Goal: Transaction & Acquisition: Purchase product/service

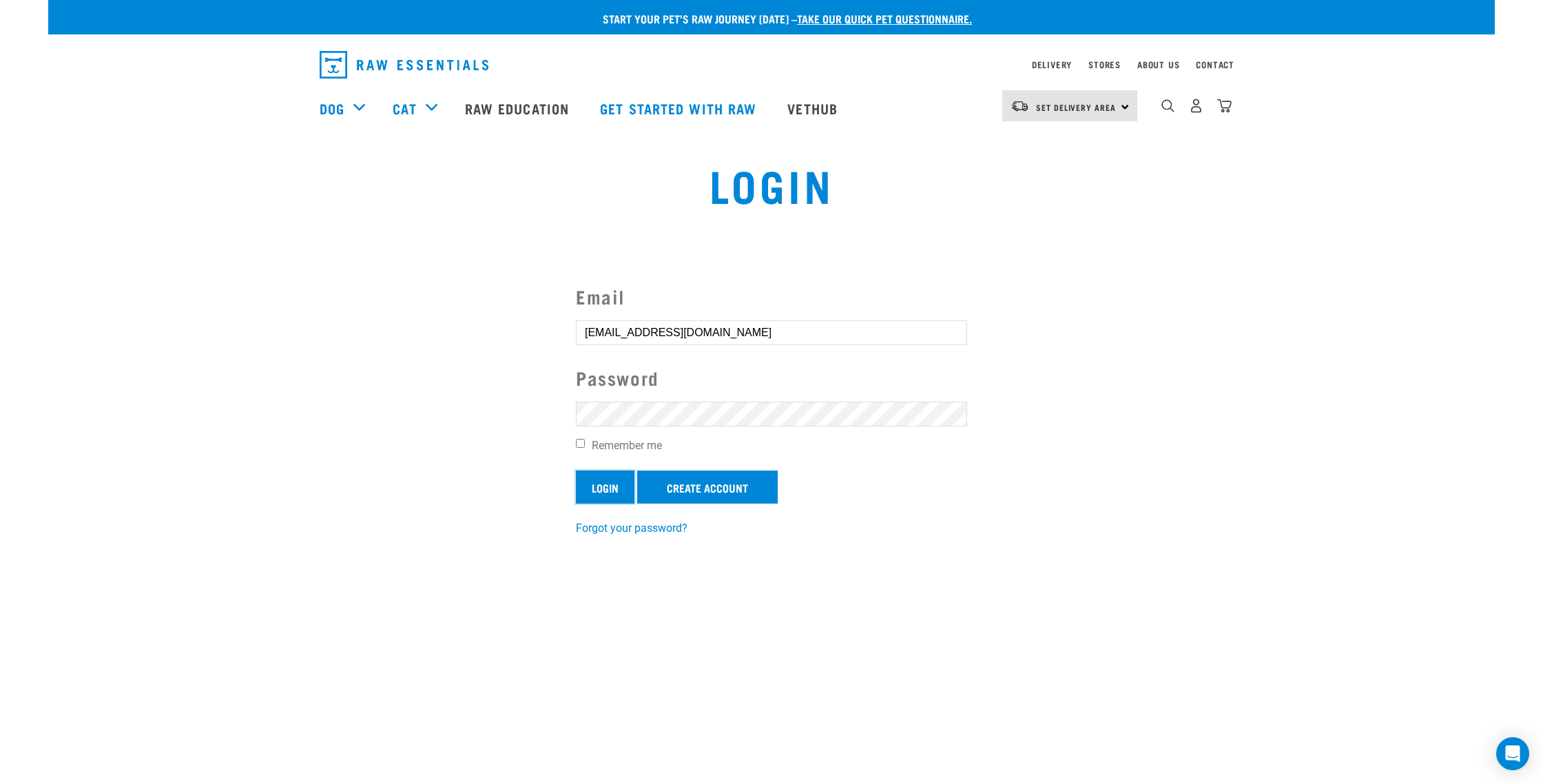
click at [608, 490] on input "Login" at bounding box center [605, 486] width 59 height 33
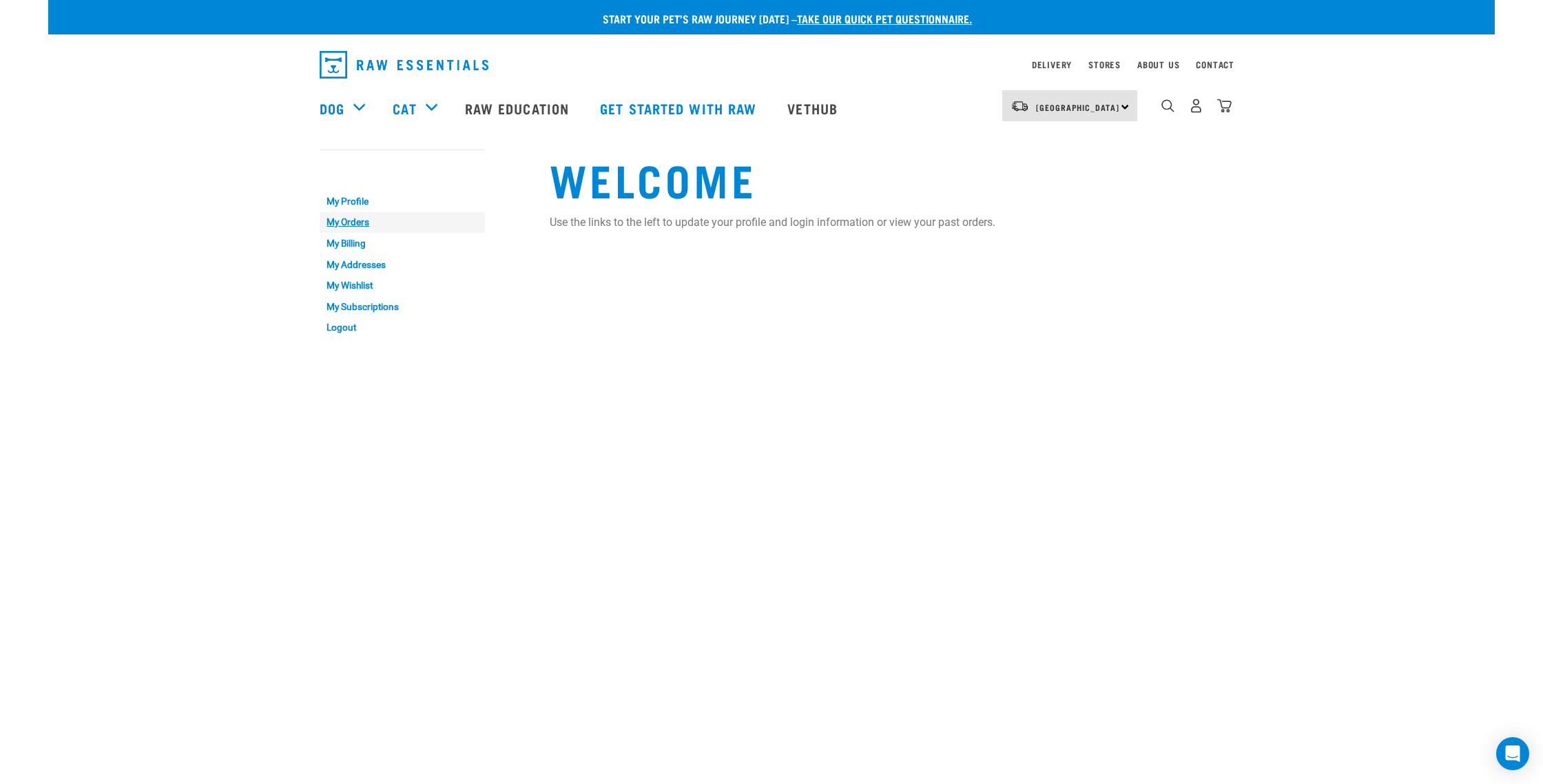
click at [345, 220] on link "My Orders" at bounding box center [402, 222] width 165 height 21
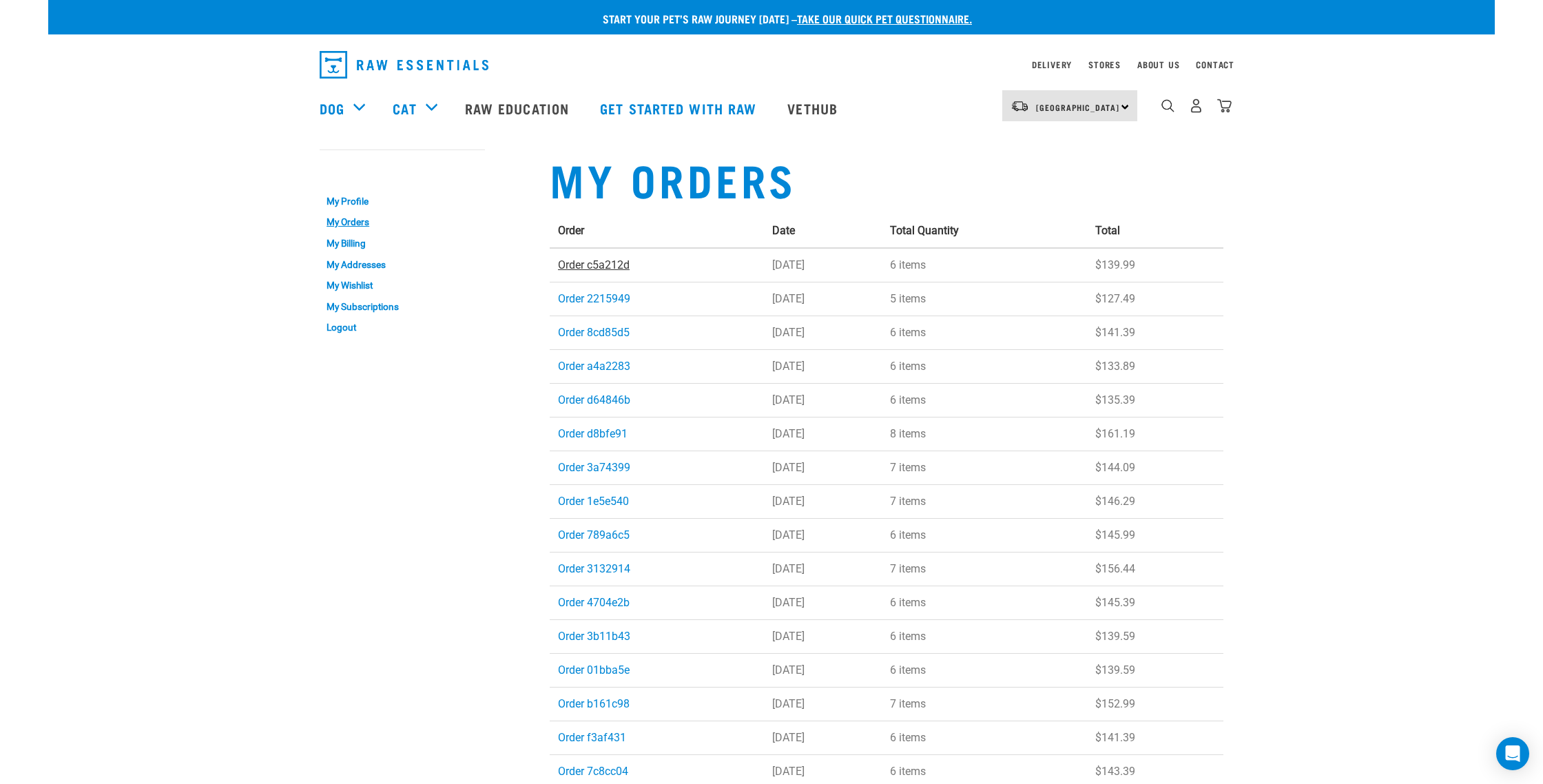
click at [608, 264] on link "Order c5a212d" at bounding box center [594, 264] width 71 height 13
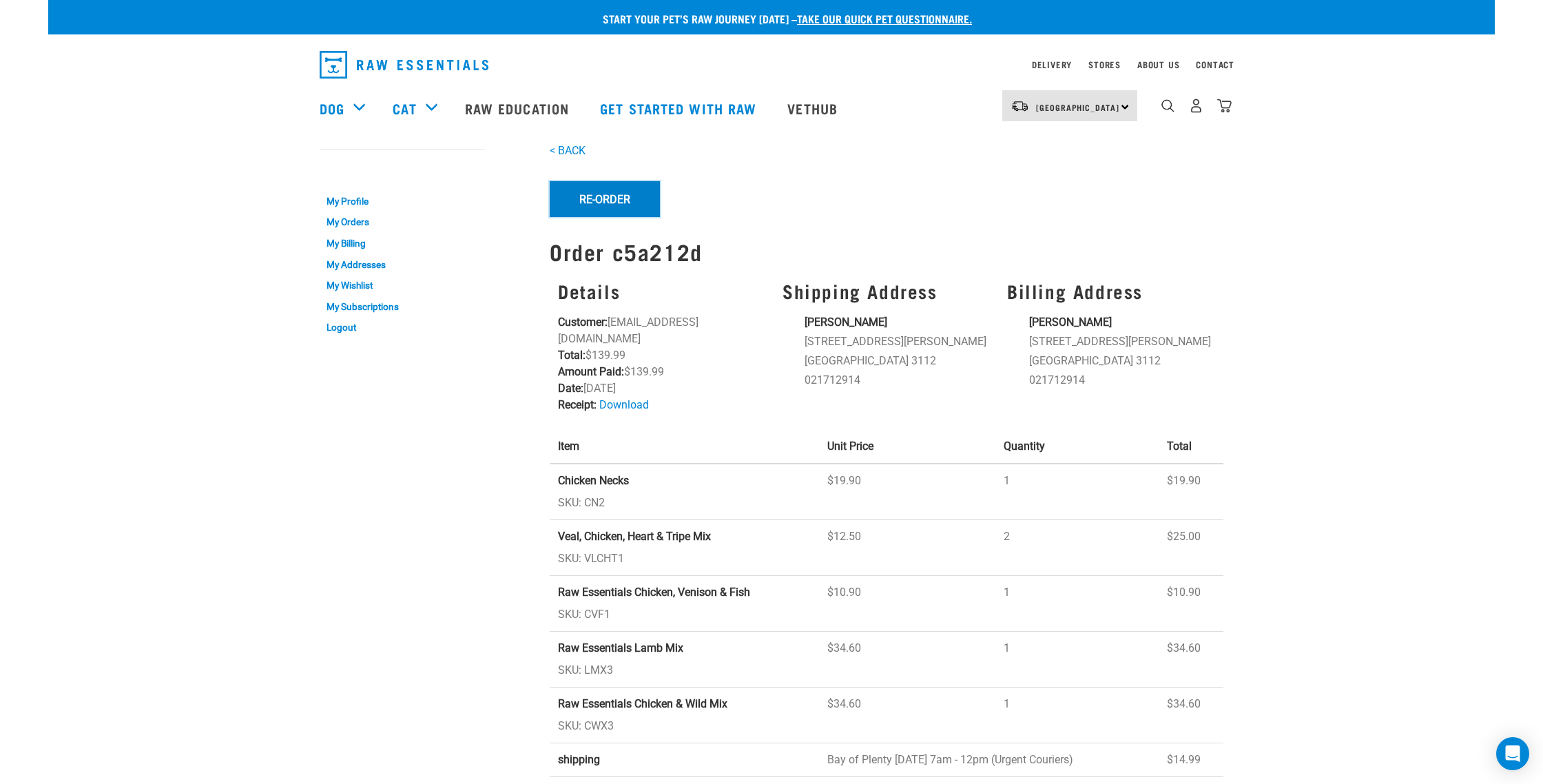
click at [593, 199] on button "Re-Order" at bounding box center [605, 199] width 111 height 36
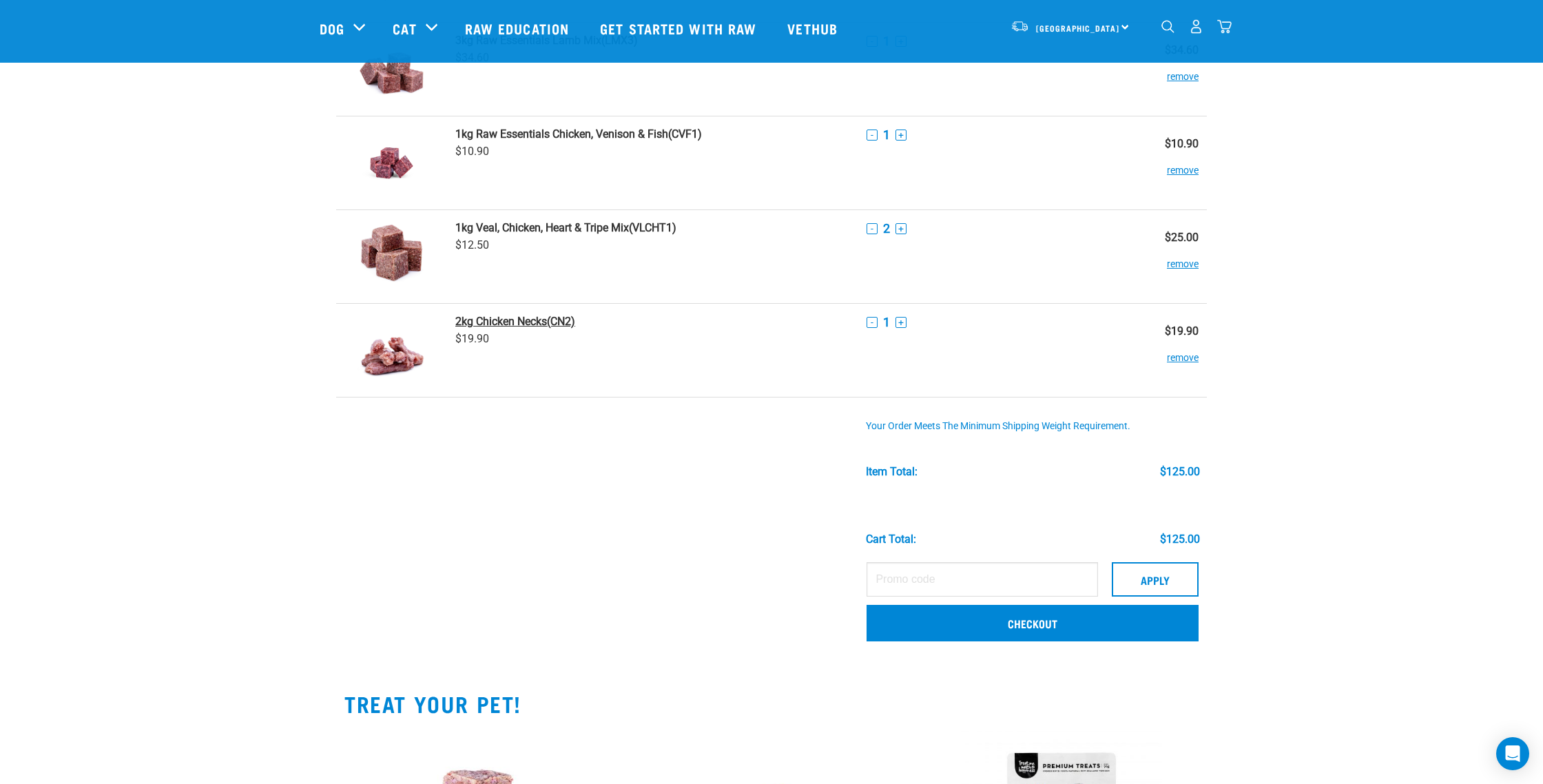
scroll to position [211, 0]
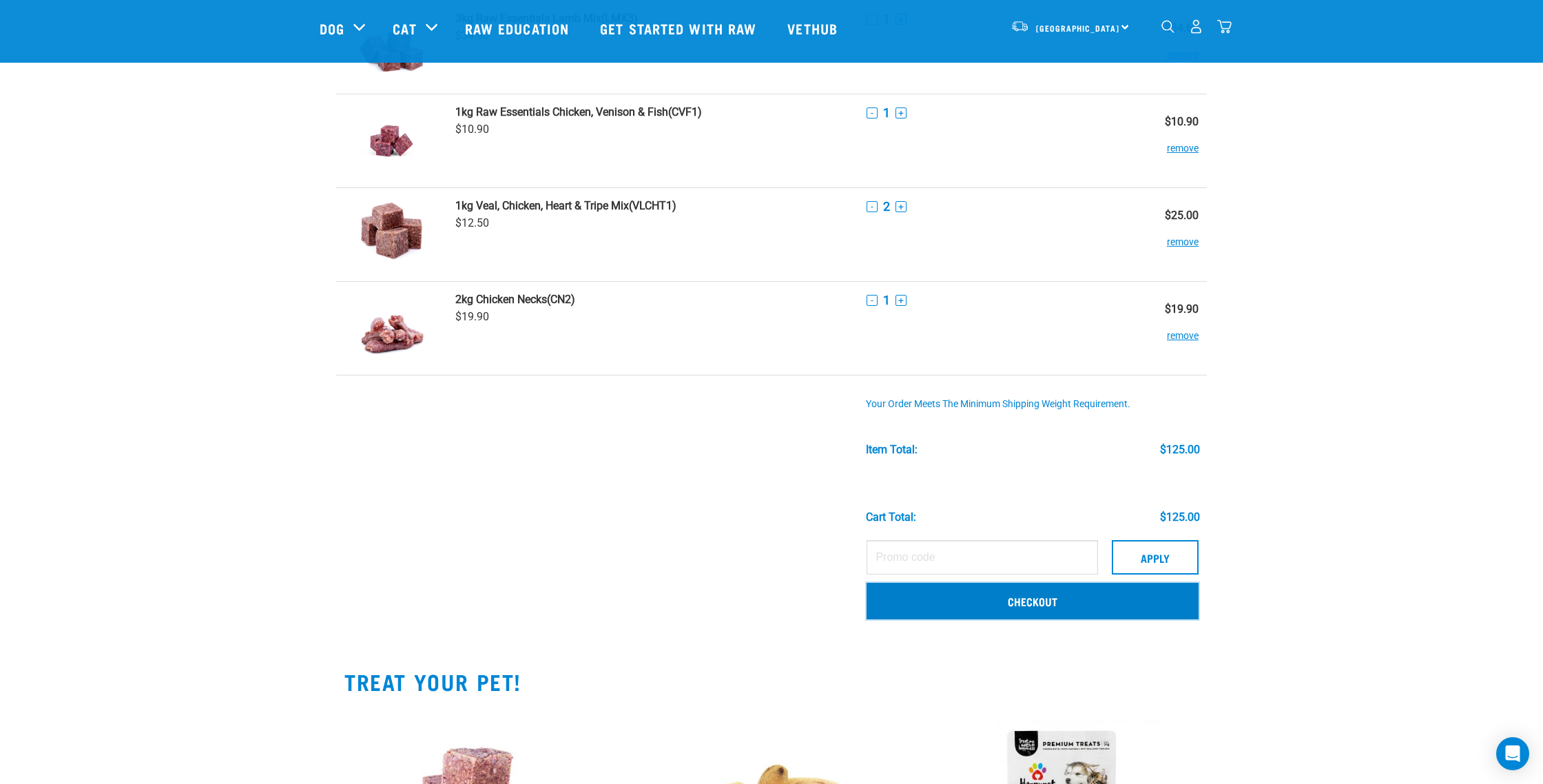
click at [1046, 599] on link "Checkout" at bounding box center [1033, 600] width 332 height 36
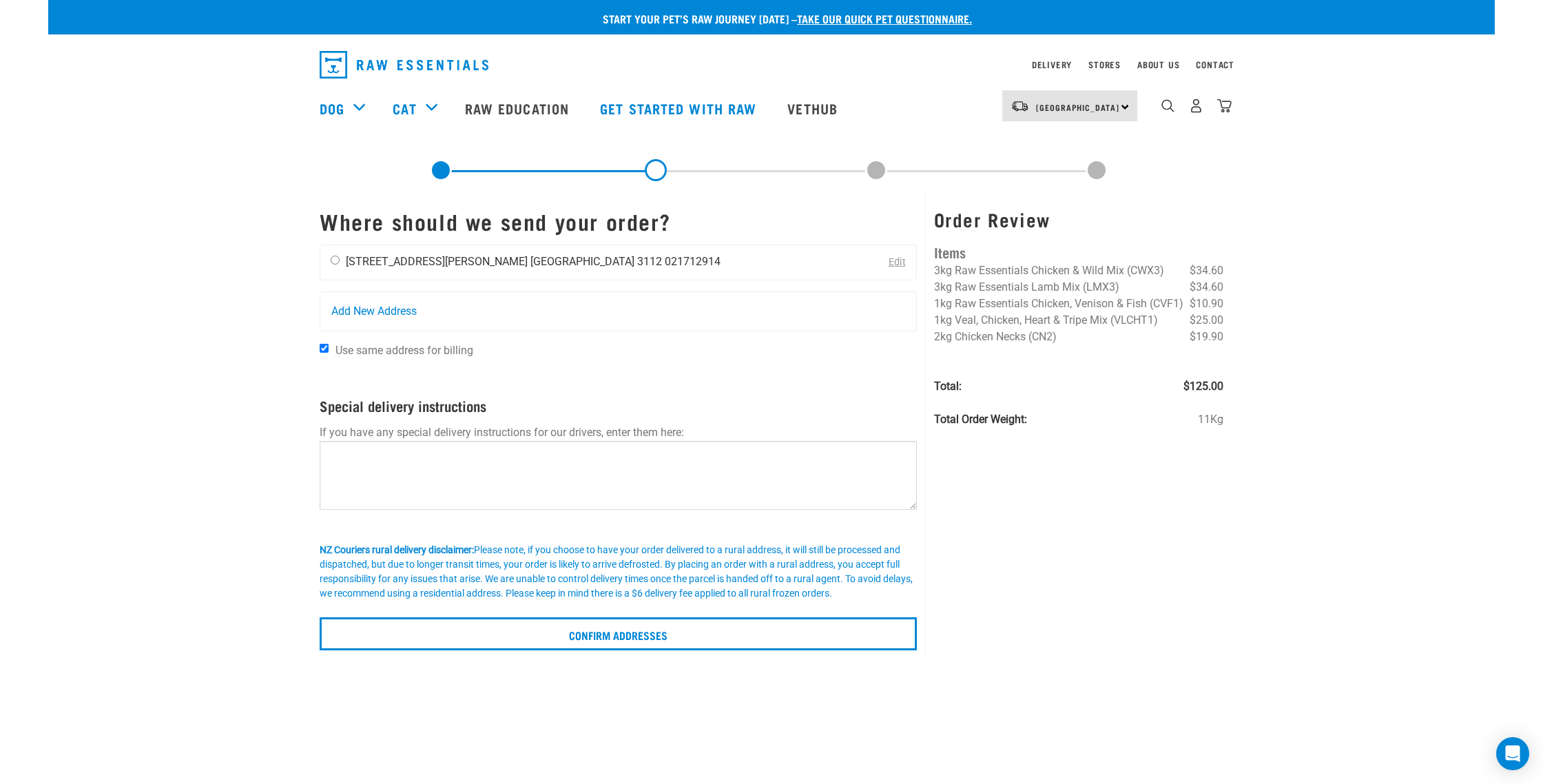
click at [335, 262] on input "radio" at bounding box center [335, 259] width 9 height 9
radio input "true"
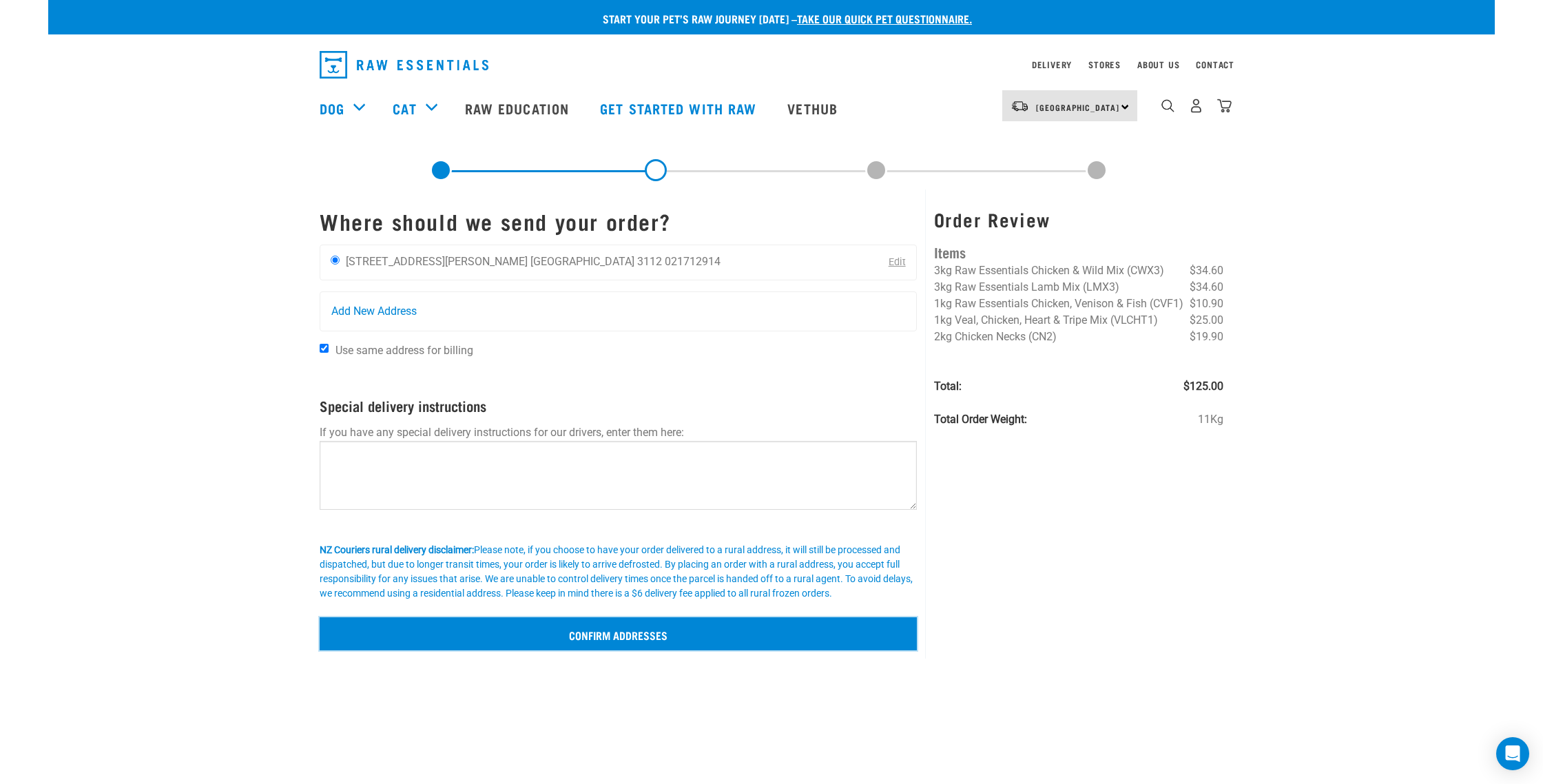
click at [637, 640] on input "Confirm addresses" at bounding box center [618, 633] width 597 height 33
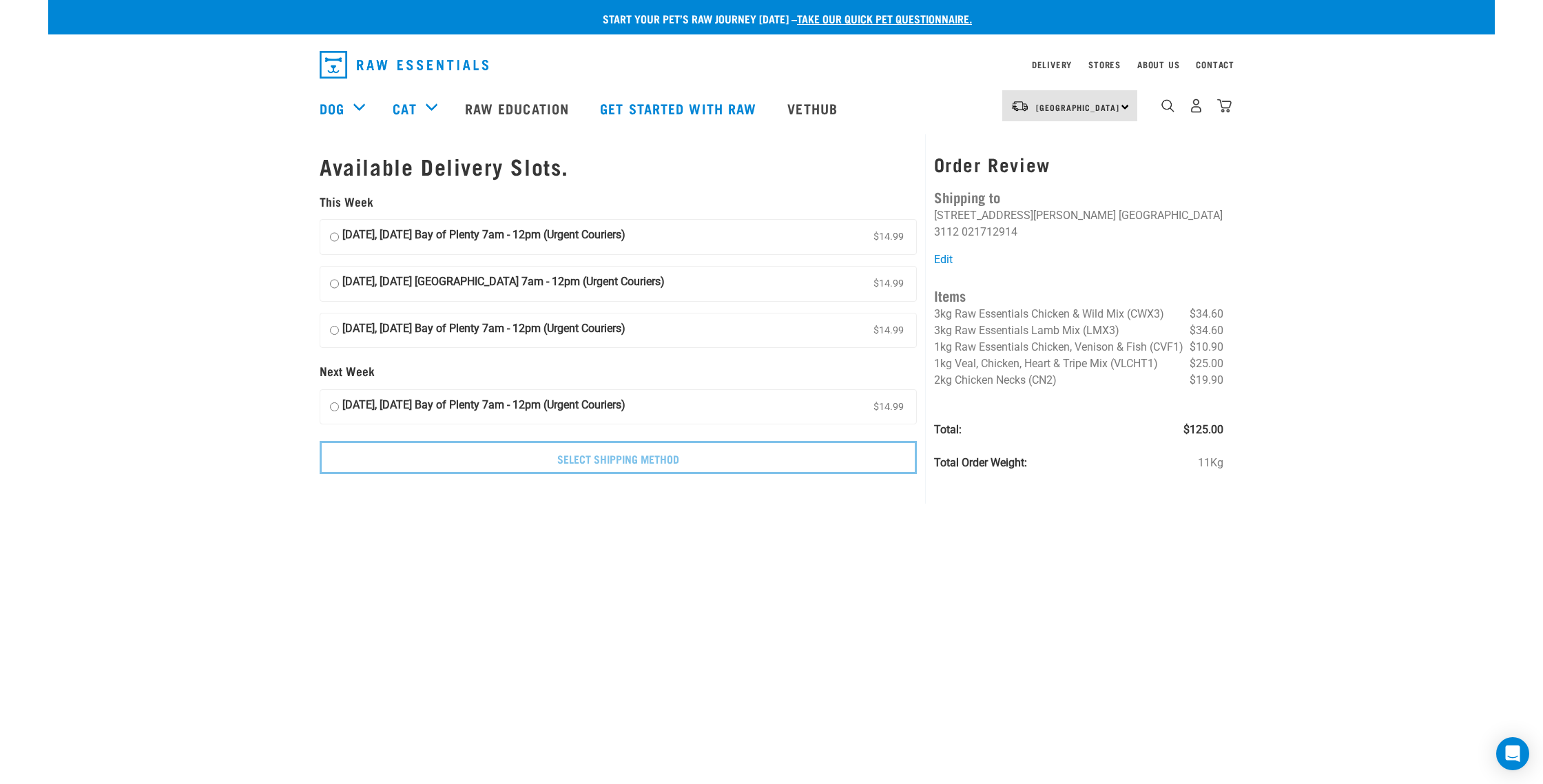
click at [335, 285] on input "16 October, Thursday Bay of Plenty 7am - 12pm (Urgent Couriers) $14.99" at bounding box center [334, 284] width 9 height 20
radio input "true"
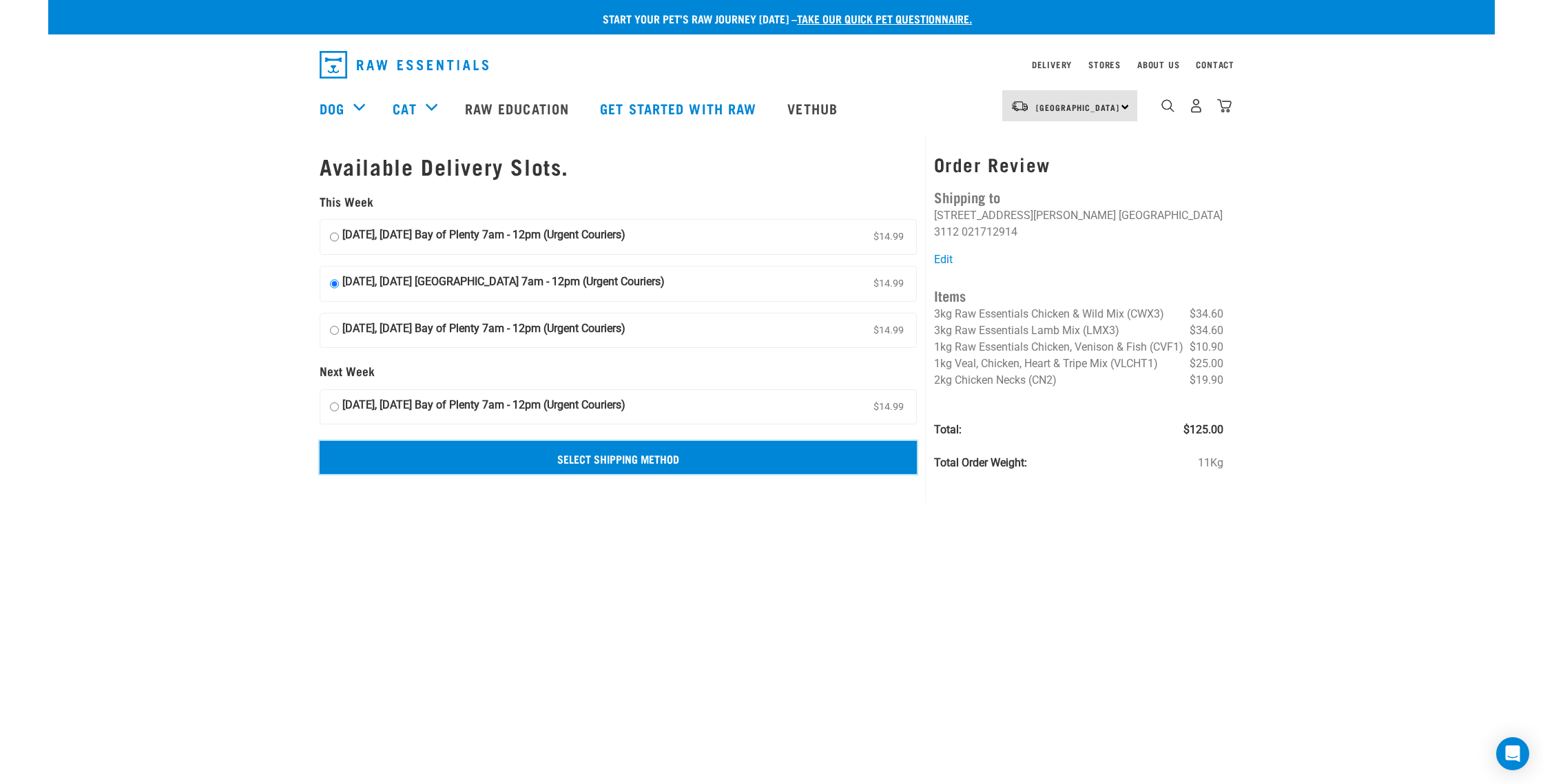
click at [604, 458] on input "Select Shipping Method" at bounding box center [618, 457] width 597 height 33
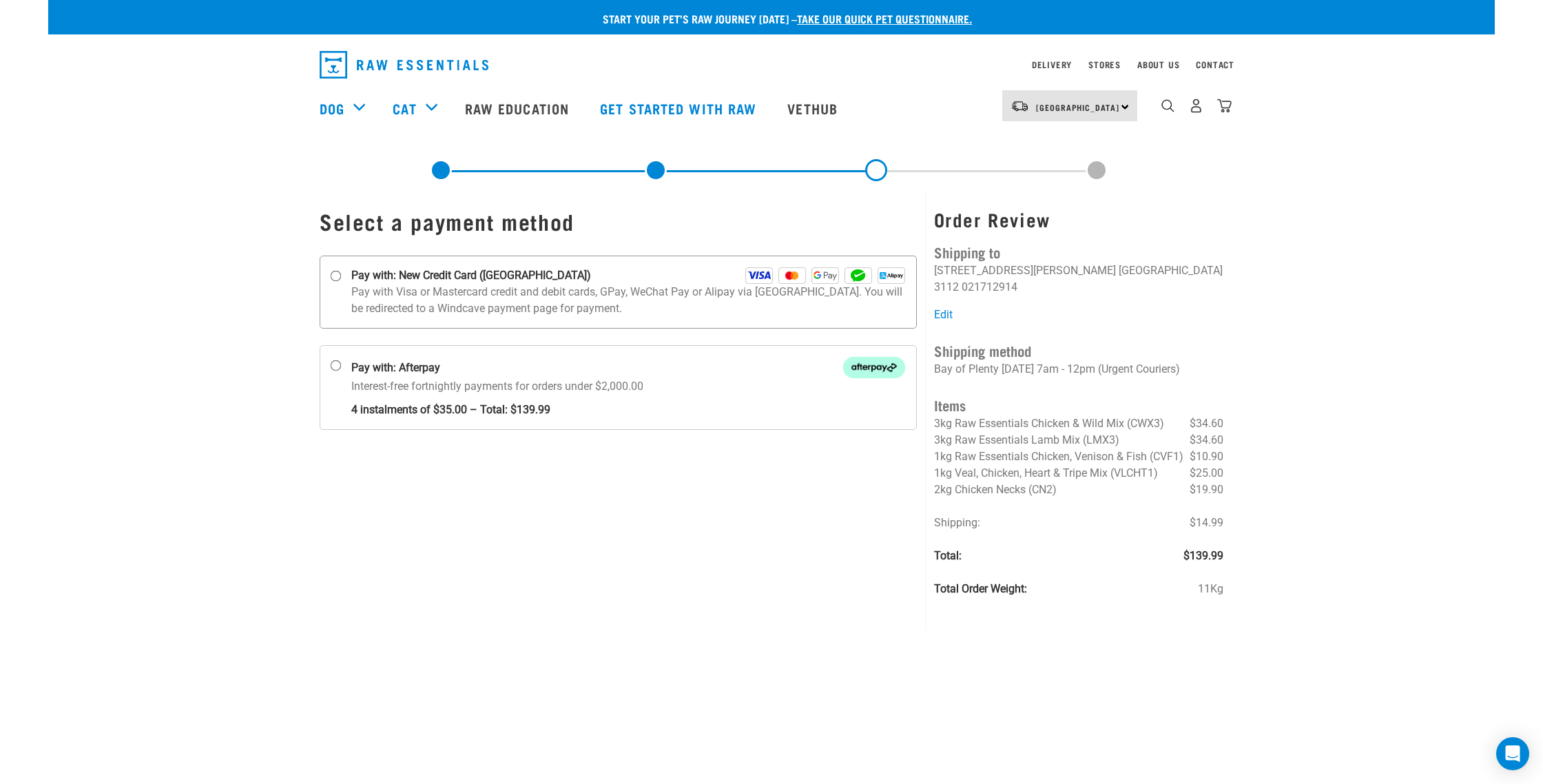
click at [348, 277] on label "Pay with: New Credit Card ([GEOGRAPHIC_DATA])" at bounding box center [618, 292] width 597 height 73
click at [342, 277] on input "Pay with: New Credit Card (Windcave)" at bounding box center [336, 276] width 11 height 11
radio input "true"
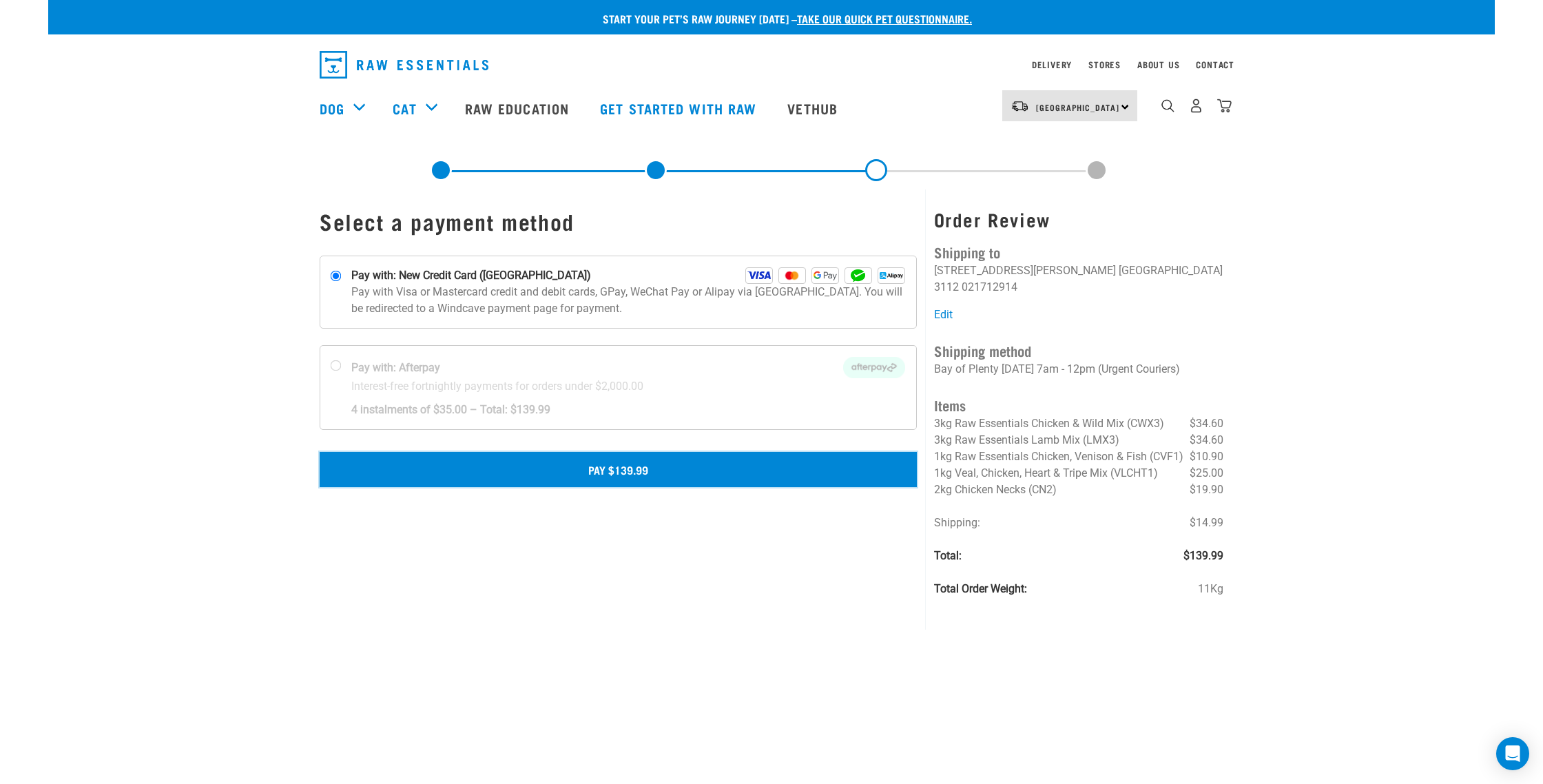
click at [606, 469] on button "Pay $139.99" at bounding box center [618, 469] width 597 height 34
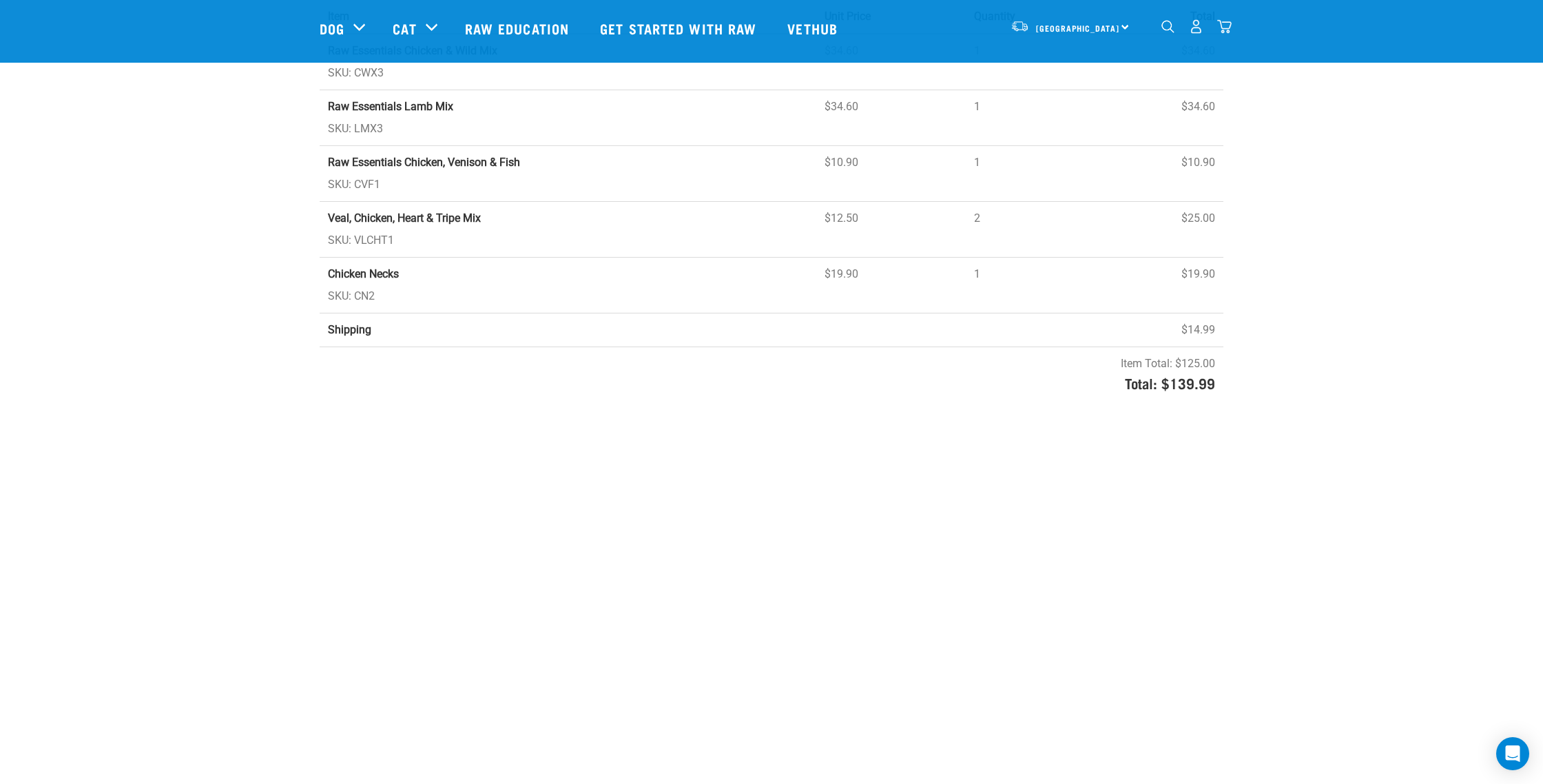
scroll to position [270, 0]
